Goal: Task Accomplishment & Management: Manage account settings

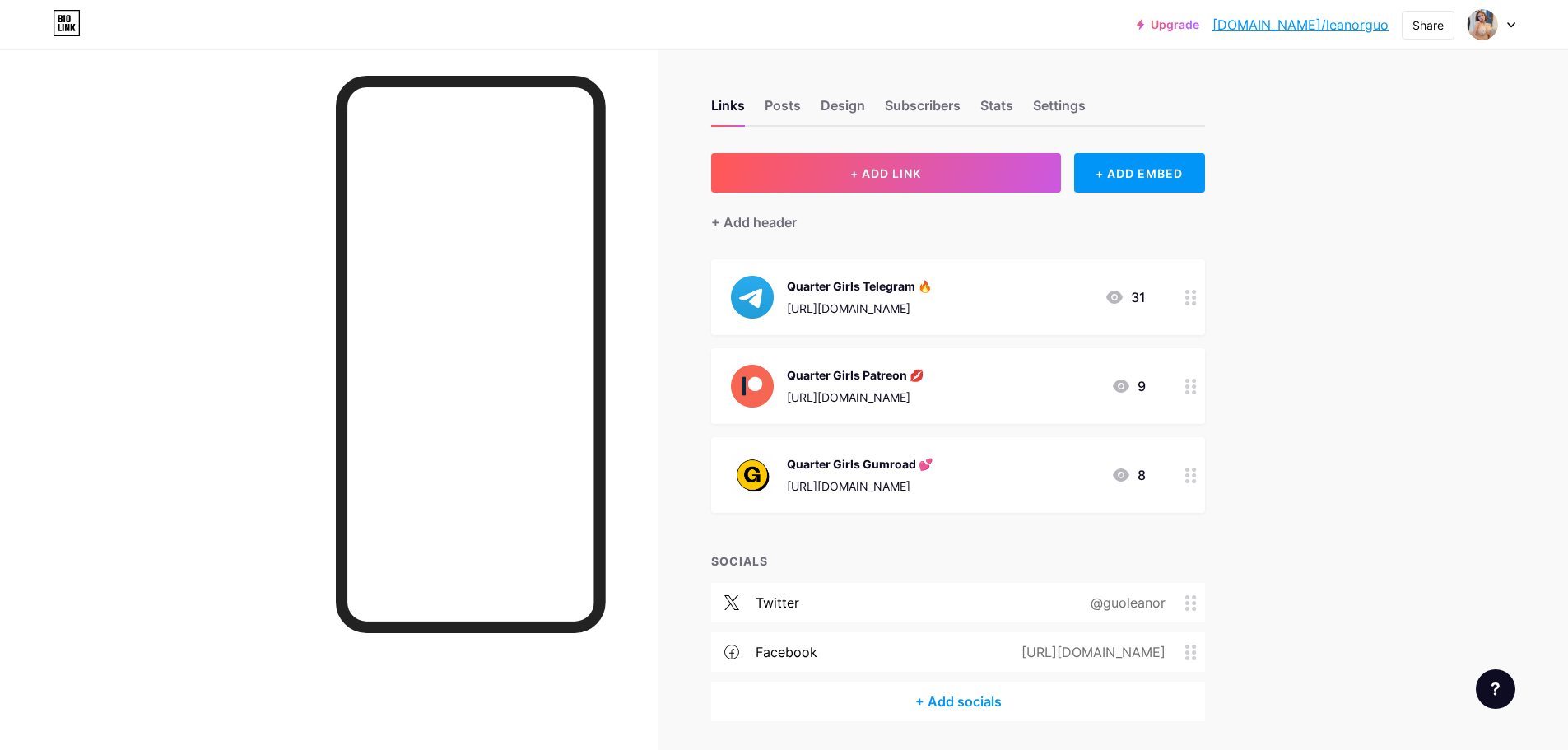
click at [1508, 23] on icon at bounding box center [1511, 24] width 7 height 4
click at [834, 111] on div "Design" at bounding box center [842, 111] width 44 height 30
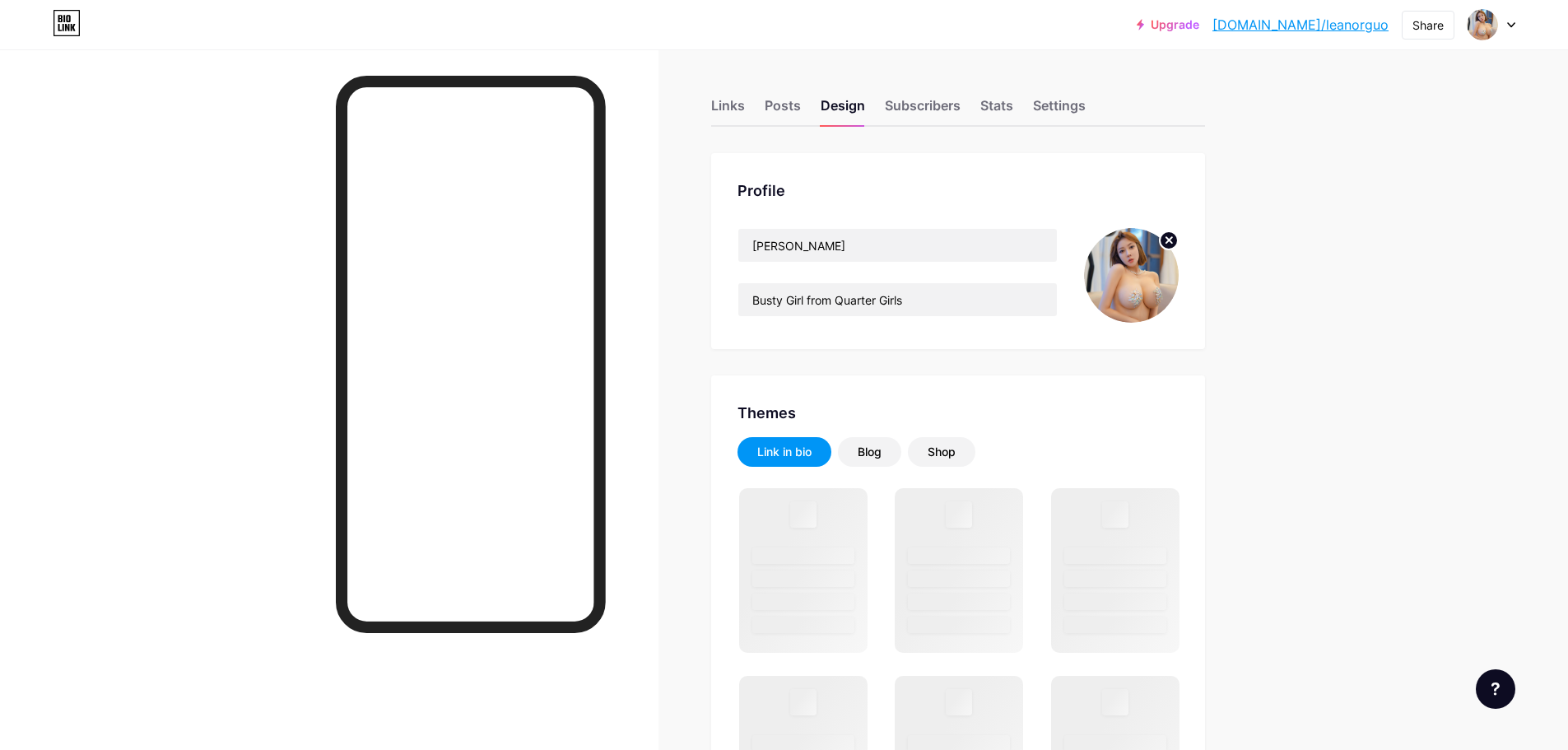
click at [1166, 261] on img at bounding box center [1132, 275] width 95 height 95
click at [1171, 245] on circle at bounding box center [1168, 240] width 18 height 18
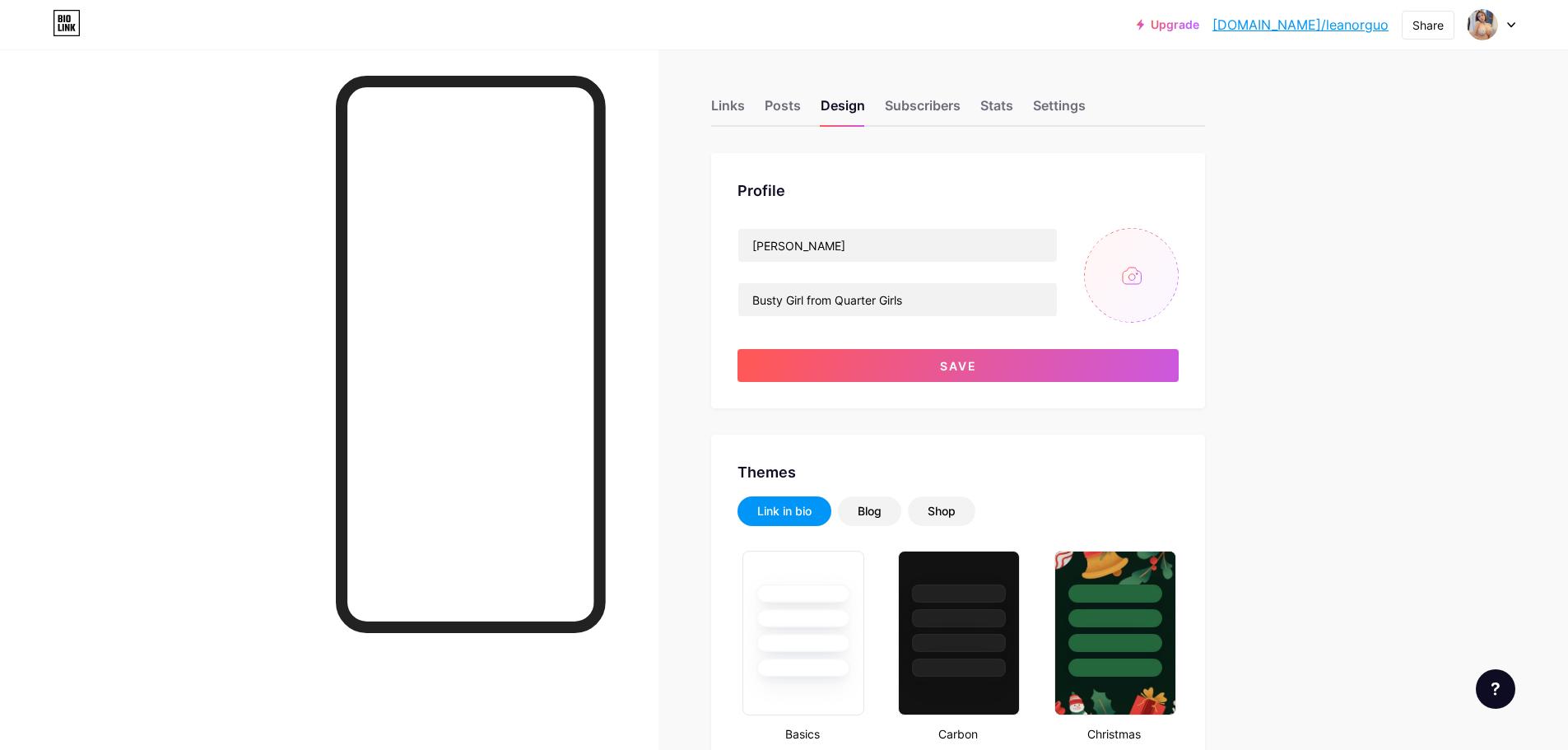
click at [1139, 274] on input "file" at bounding box center [1132, 275] width 95 height 95
type input "C:\fakepath\66.jpg"
click at [1168, 237] on circle at bounding box center [1168, 240] width 18 height 18
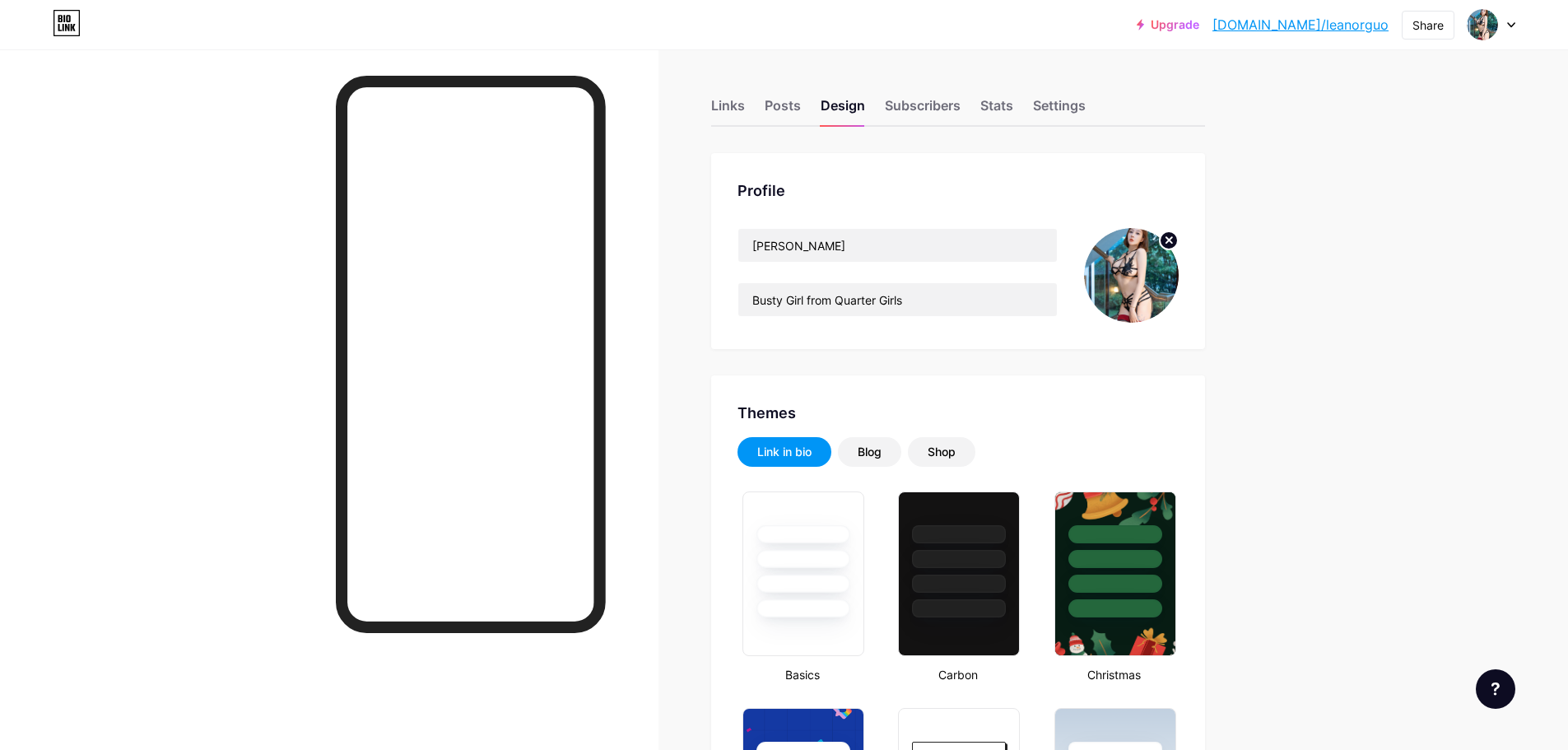
click at [1169, 240] on circle at bounding box center [1168, 240] width 18 height 18
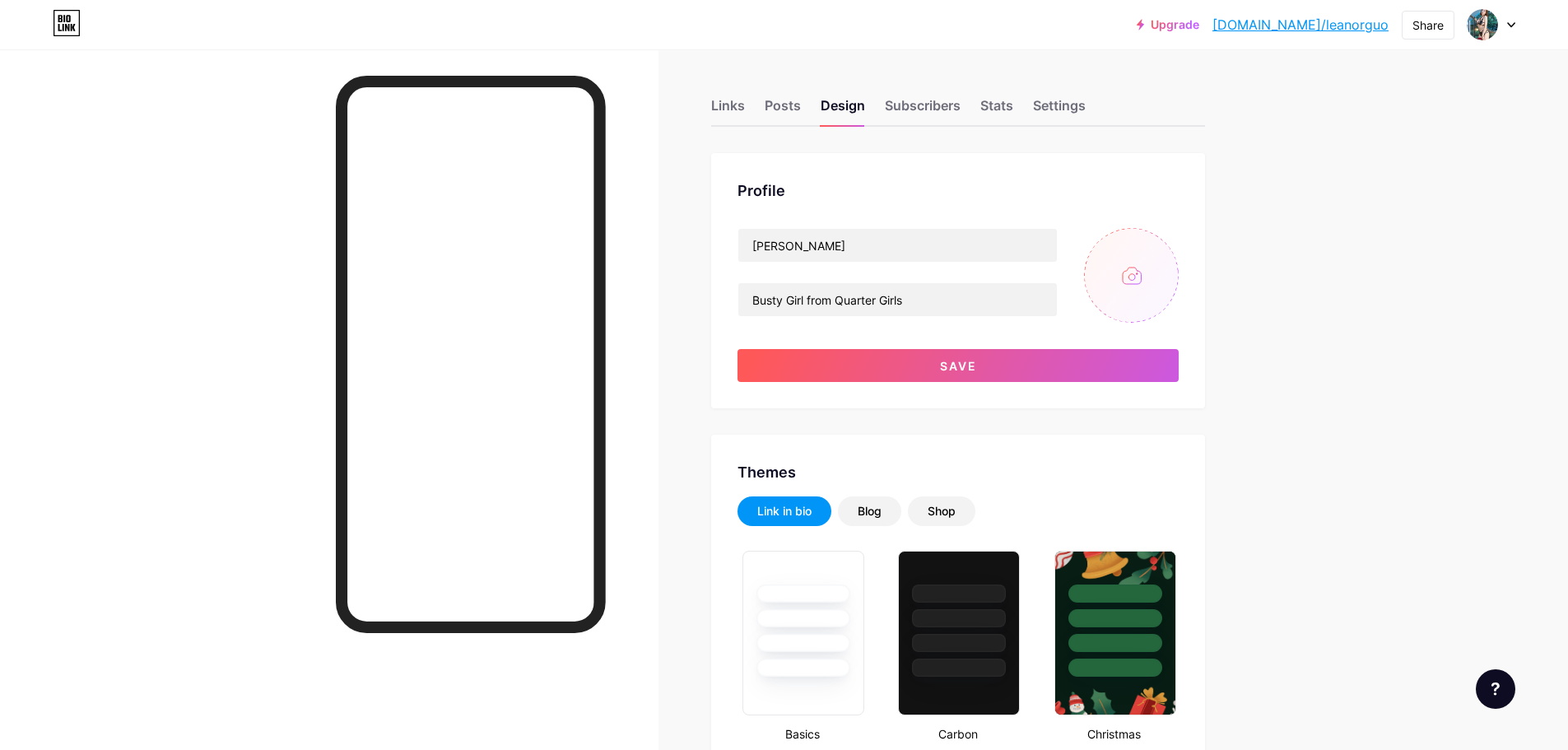
click at [1122, 278] on input "file" at bounding box center [1132, 275] width 95 height 95
type input "C:\fakepath\Collection.jpg"
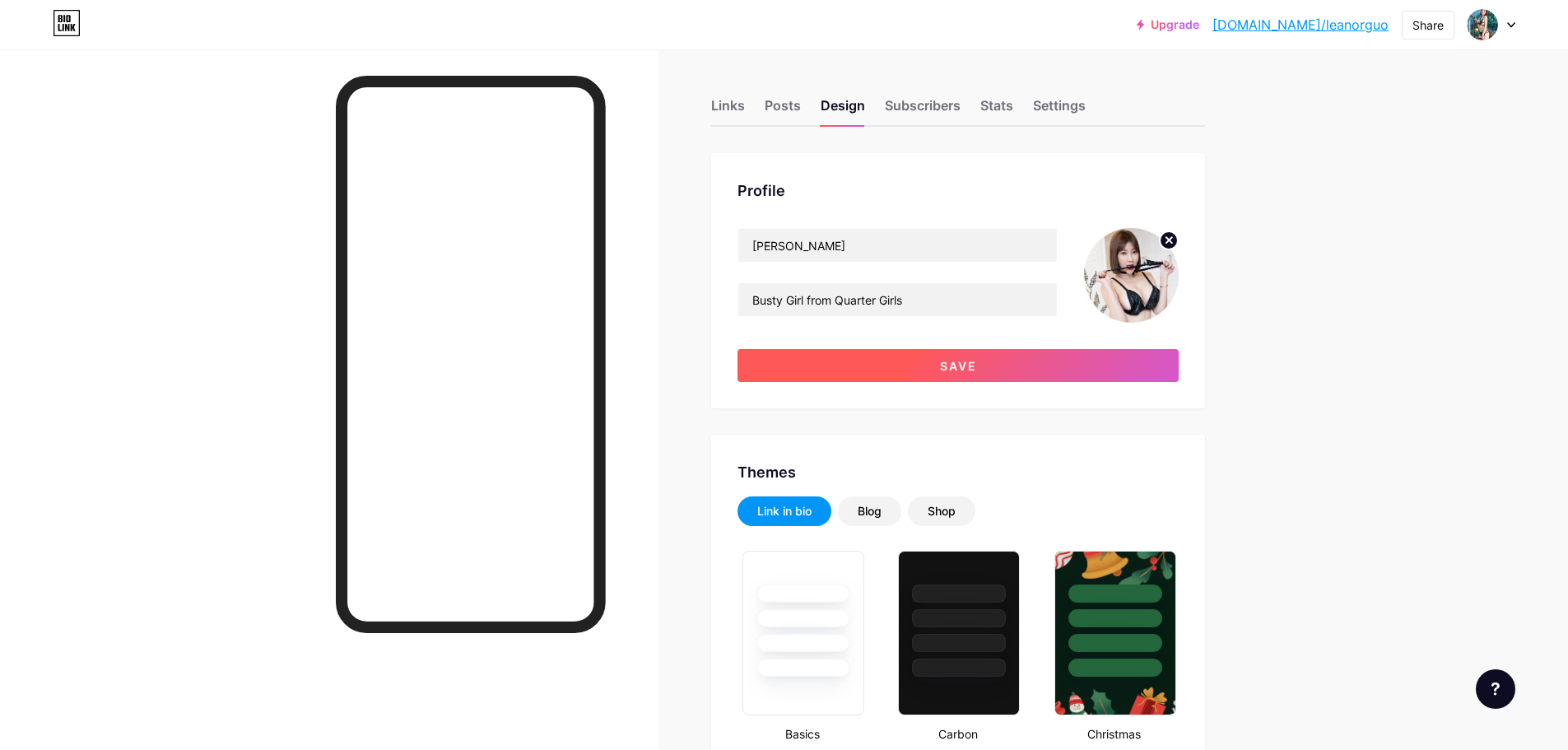
click at [1025, 361] on button "Save" at bounding box center [958, 366] width 441 height 33
